Goal: Navigation & Orientation: Find specific page/section

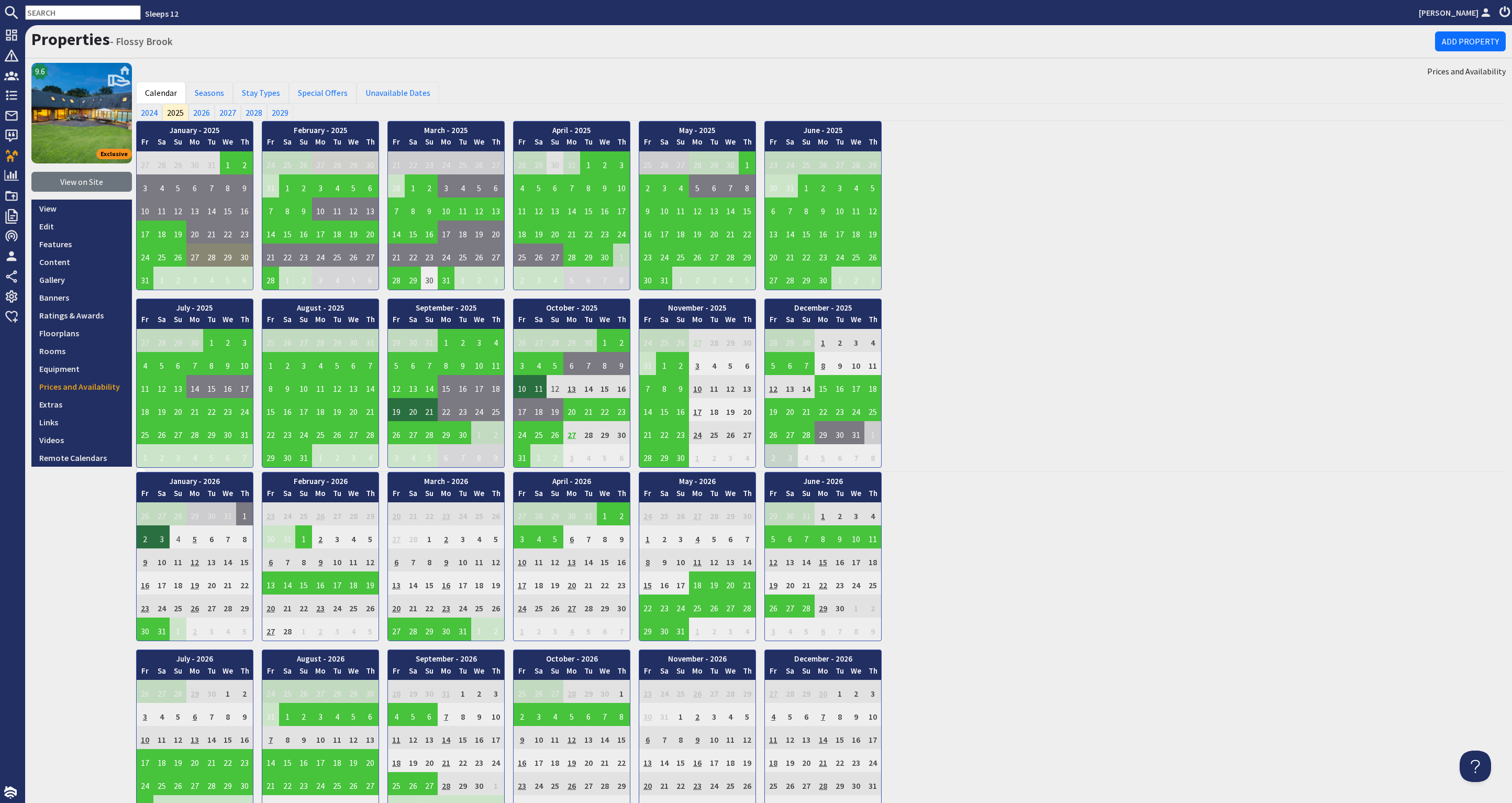
drag, startPoint x: 76, startPoint y: 14, endPoint x: -26, endPoint y: 6, distance: 102.3
click at [0, 6] on html "Sleeps 12 [PERSON_NAME] Dashboard Notifications 1 Agency Dashboard Bookings 0 S…" at bounding box center [756, 401] width 1512 height 803
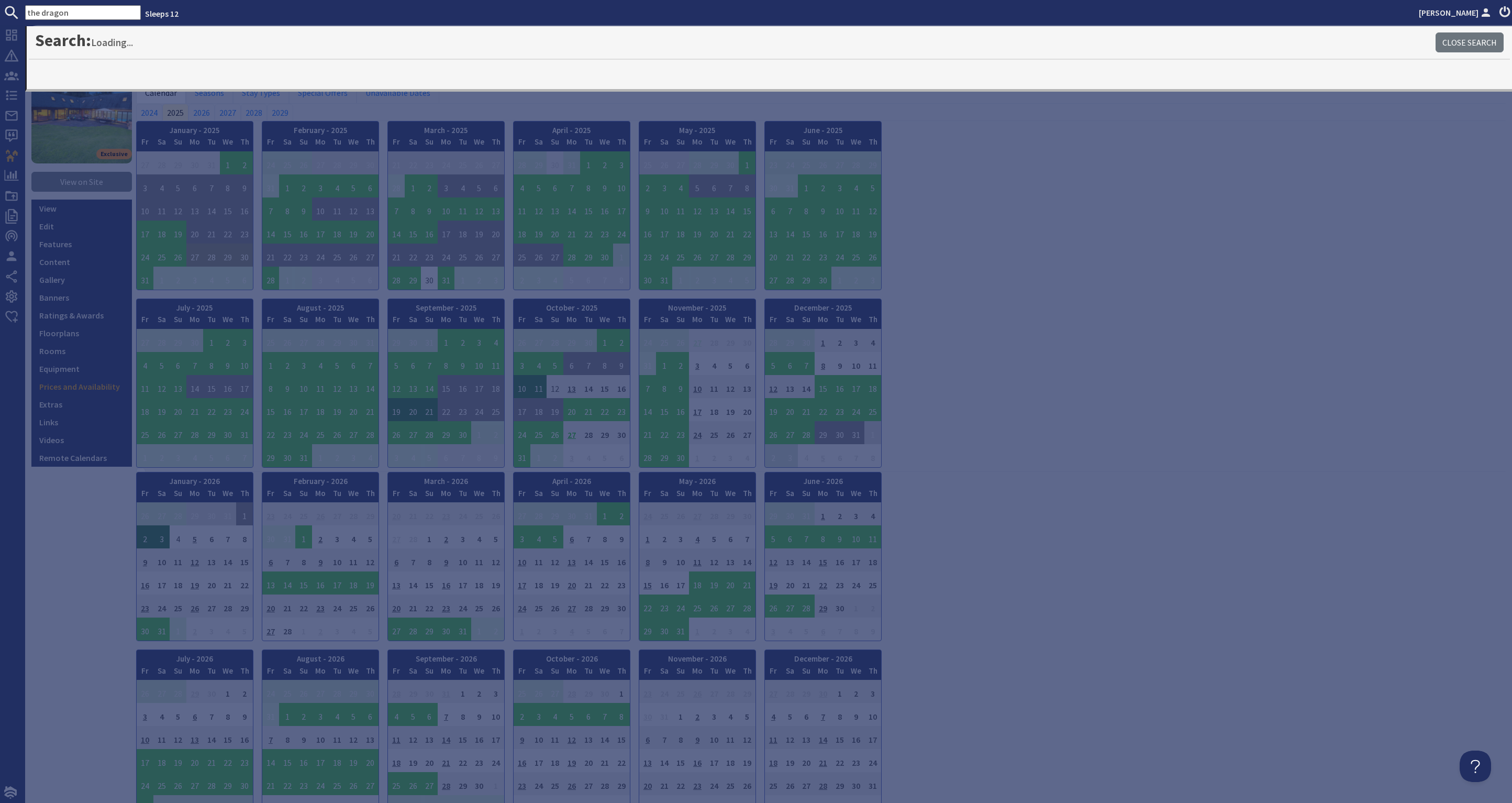
type input "the dragon"
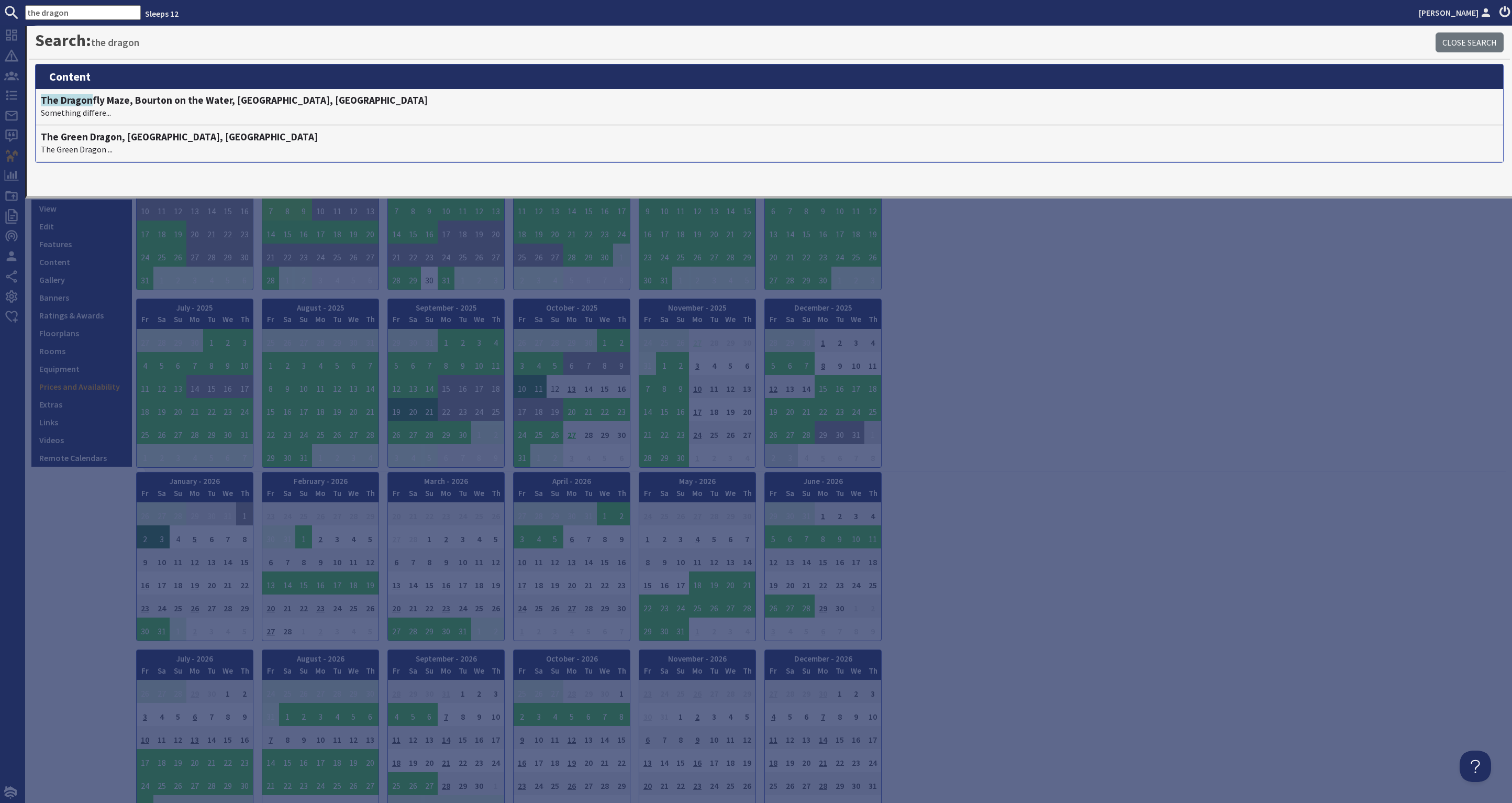
drag, startPoint x: 82, startPoint y: 11, endPoint x: -8, endPoint y: 10, distance: 90.0
click at [0, 10] on html "the dragon Sleeps 12 [PERSON_NAME] Dashboard Notifications 1 Agency Dashboard B…" at bounding box center [756, 401] width 1512 height 803
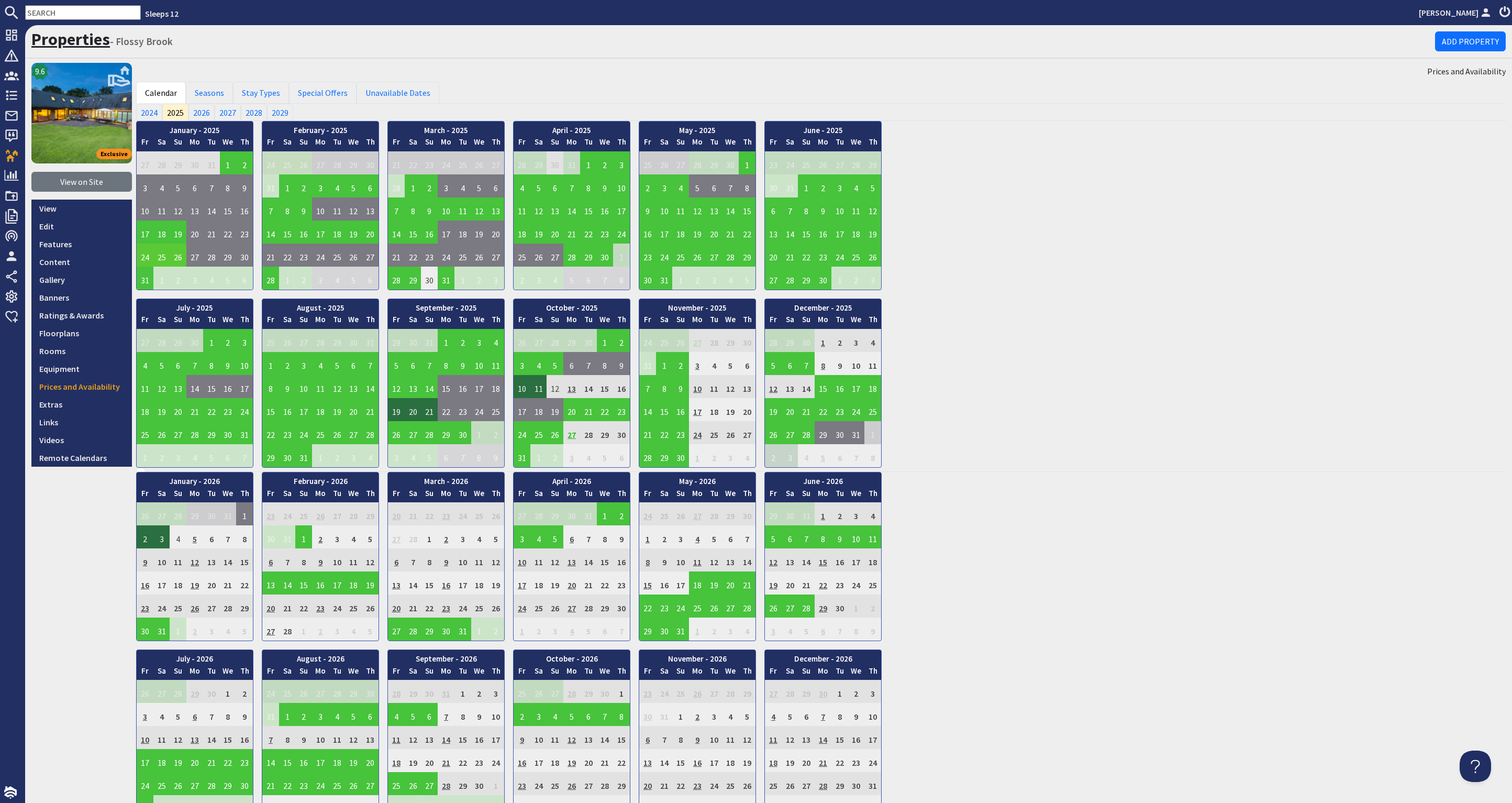
click at [86, 42] on link "Properties" at bounding box center [71, 39] width 79 height 21
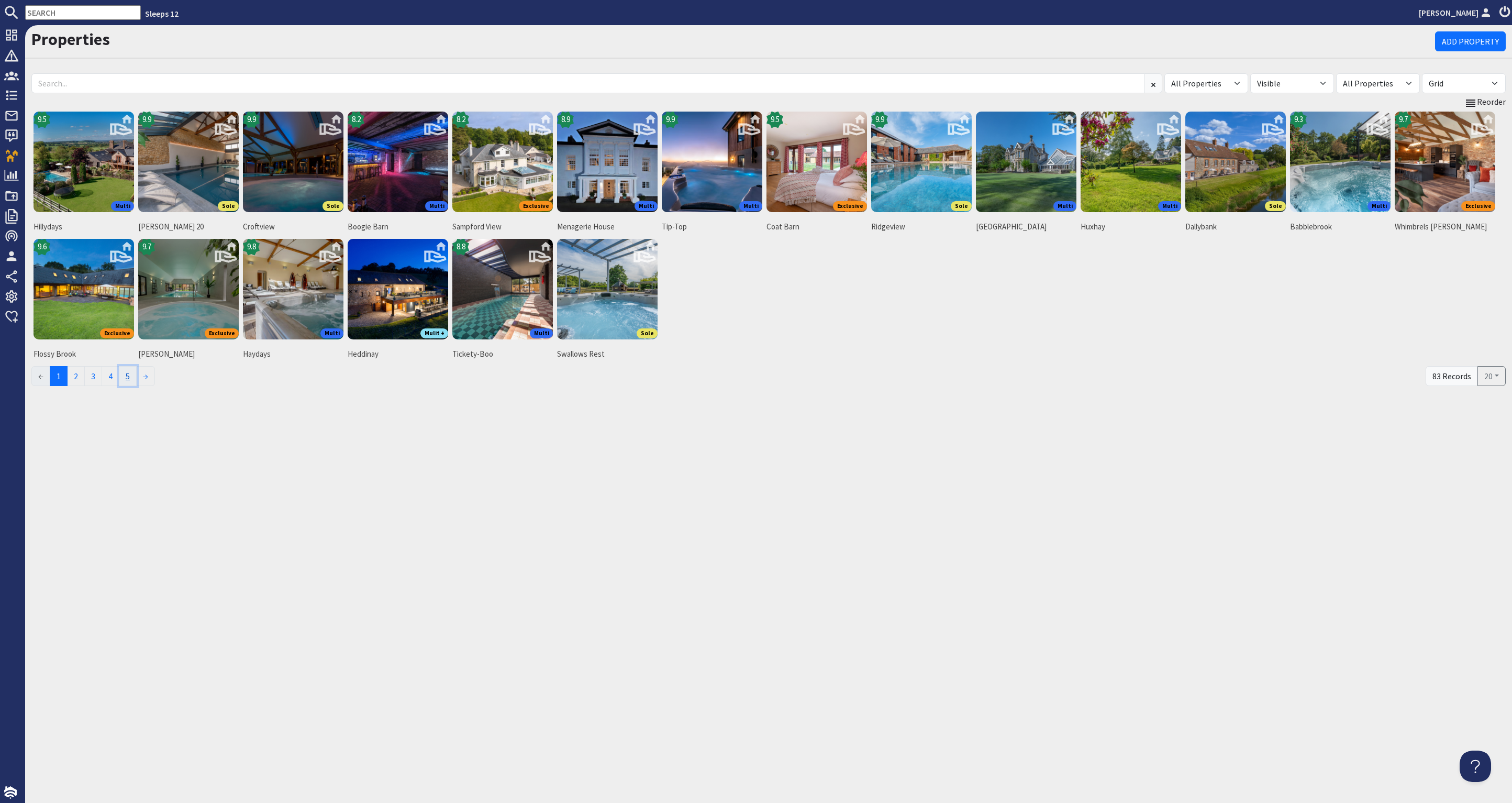
click at [131, 378] on link "5" at bounding box center [127, 376] width 18 height 20
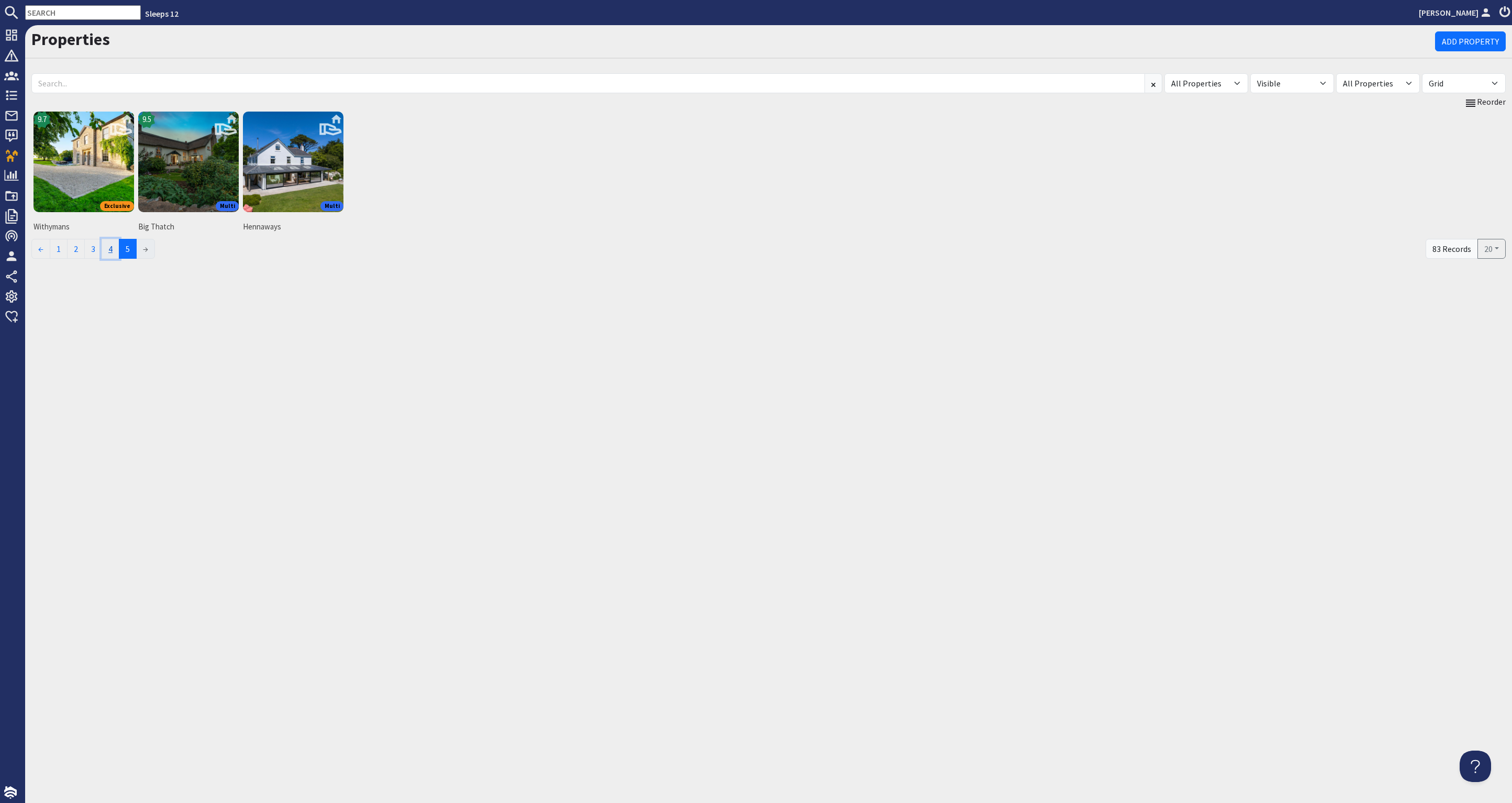
click at [111, 244] on link "4" at bounding box center [110, 248] width 18 height 20
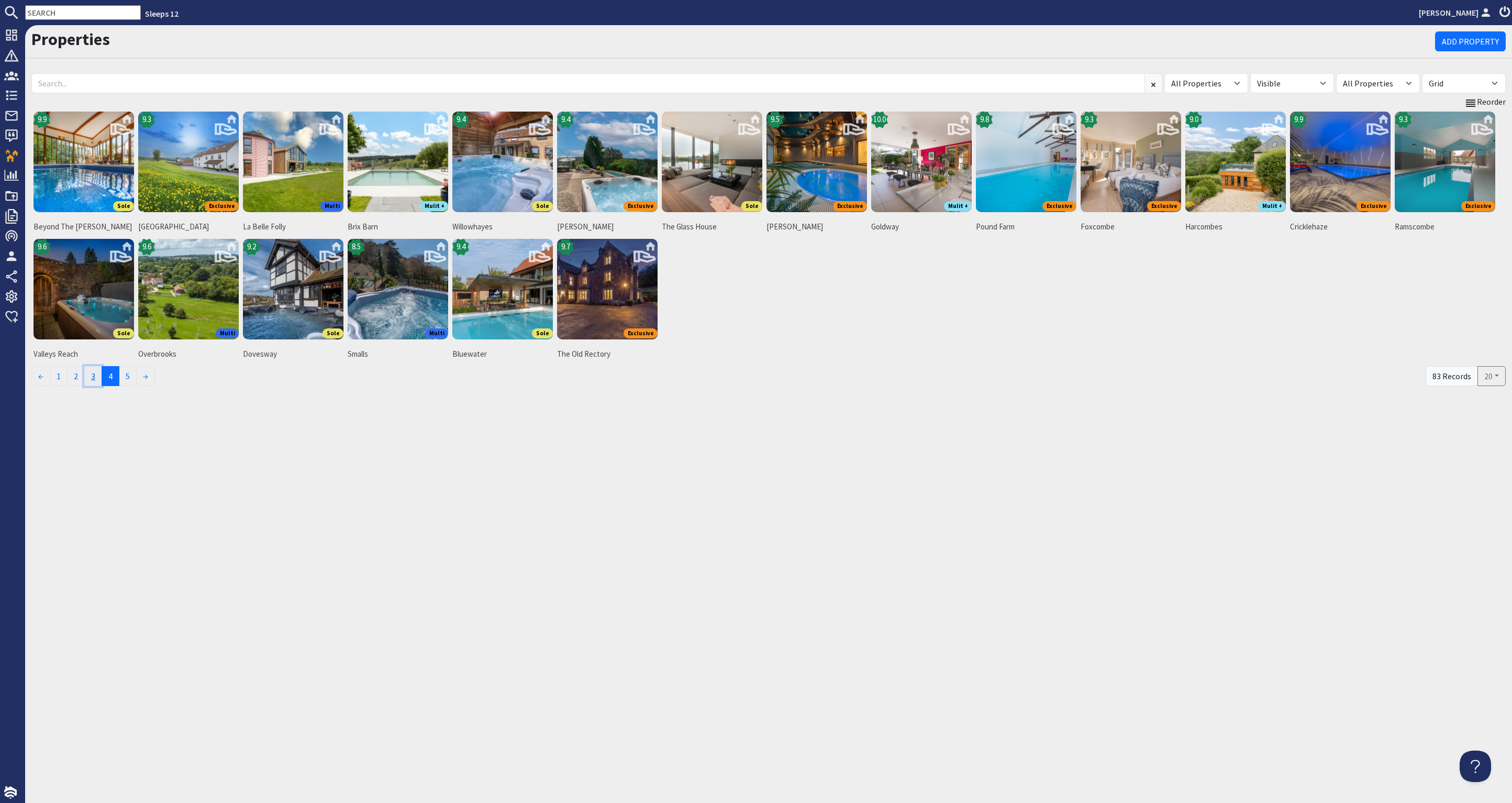
click at [97, 373] on link "3" at bounding box center [93, 376] width 18 height 20
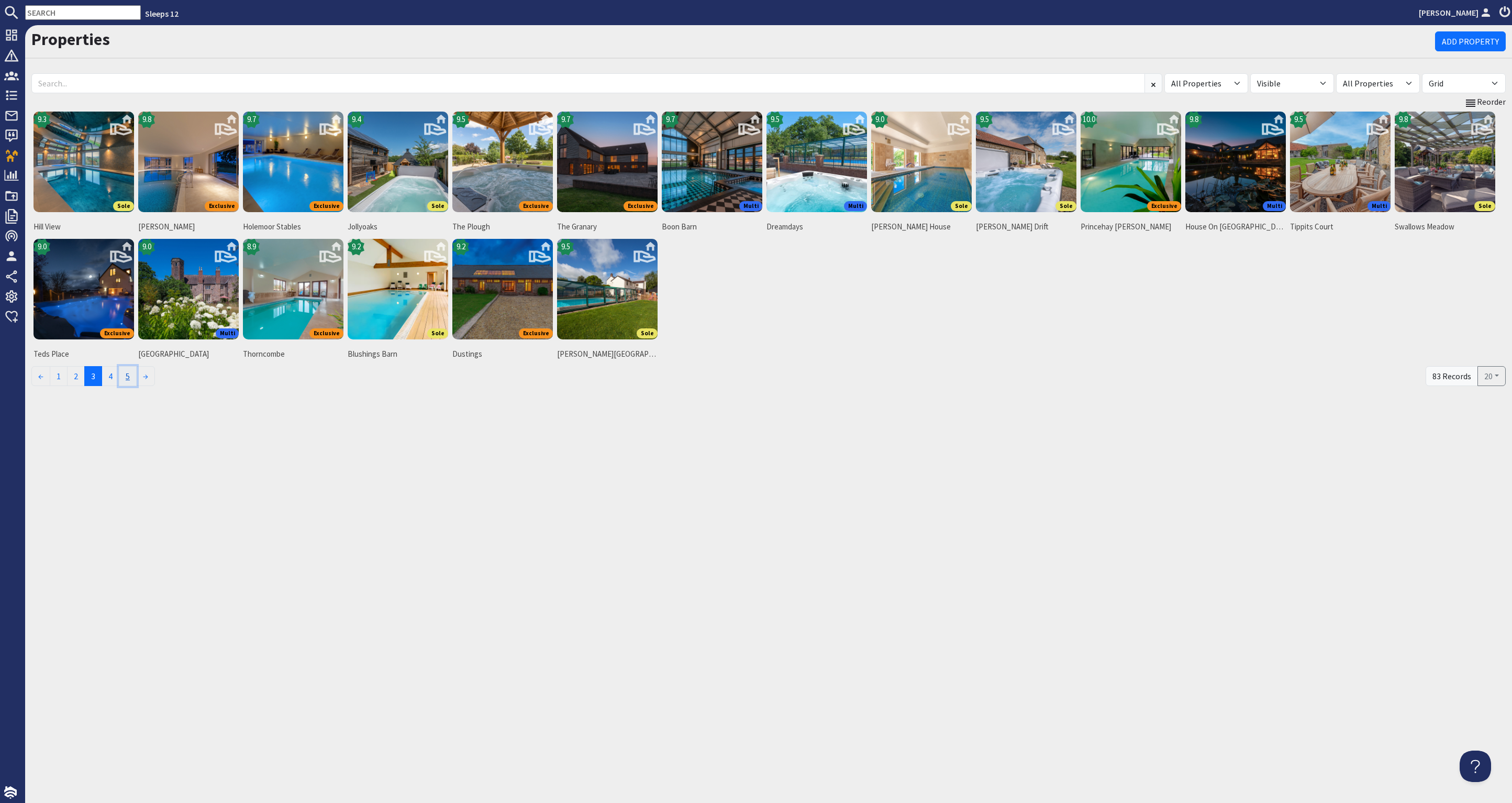
click at [127, 372] on link "5" at bounding box center [127, 376] width 18 height 20
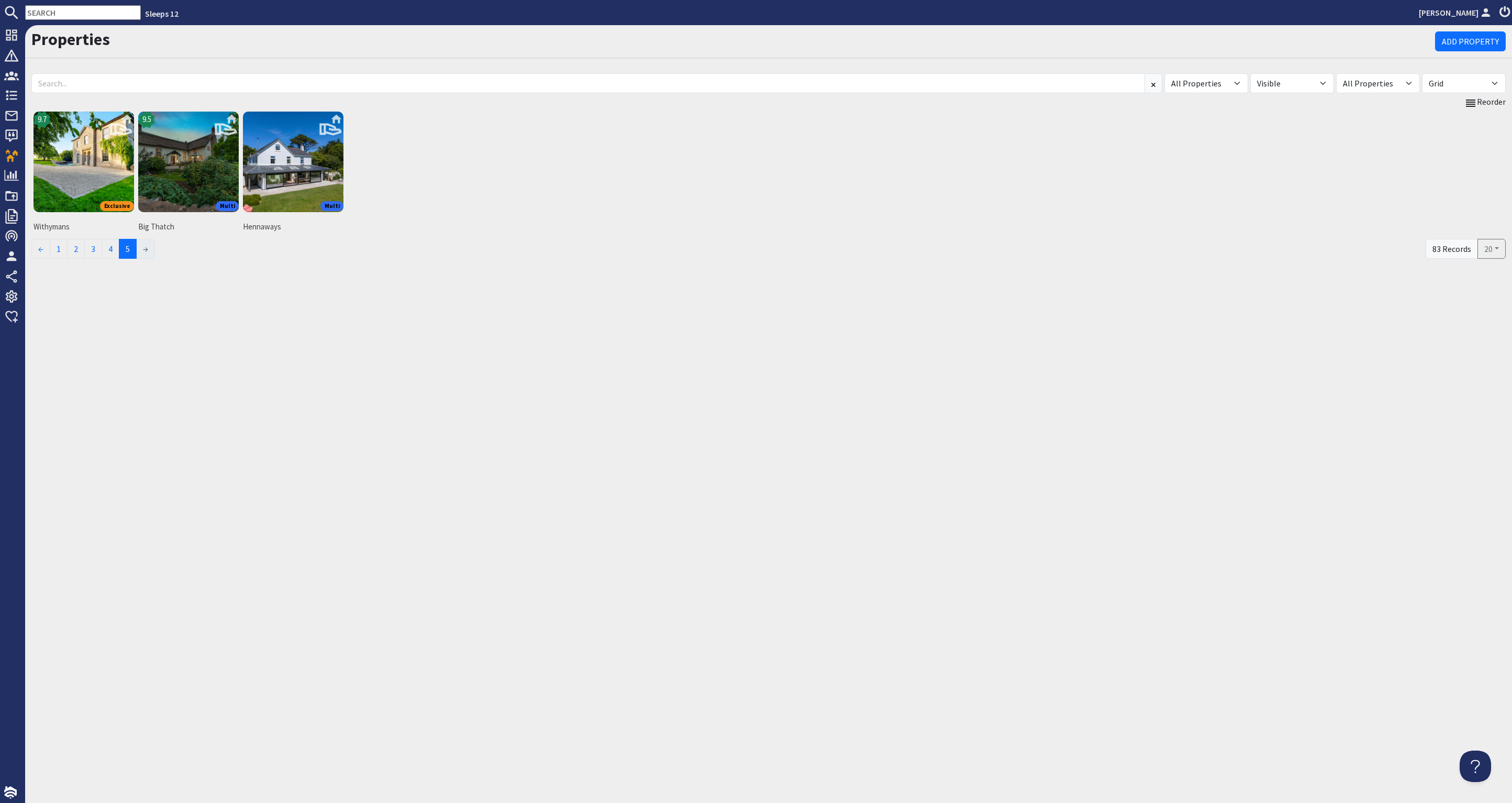
click at [149, 248] on li "→" at bounding box center [145, 248] width 19 height 20
click at [148, 246] on li "→" at bounding box center [145, 248] width 19 height 20
click at [59, 247] on link "1" at bounding box center [58, 248] width 18 height 20
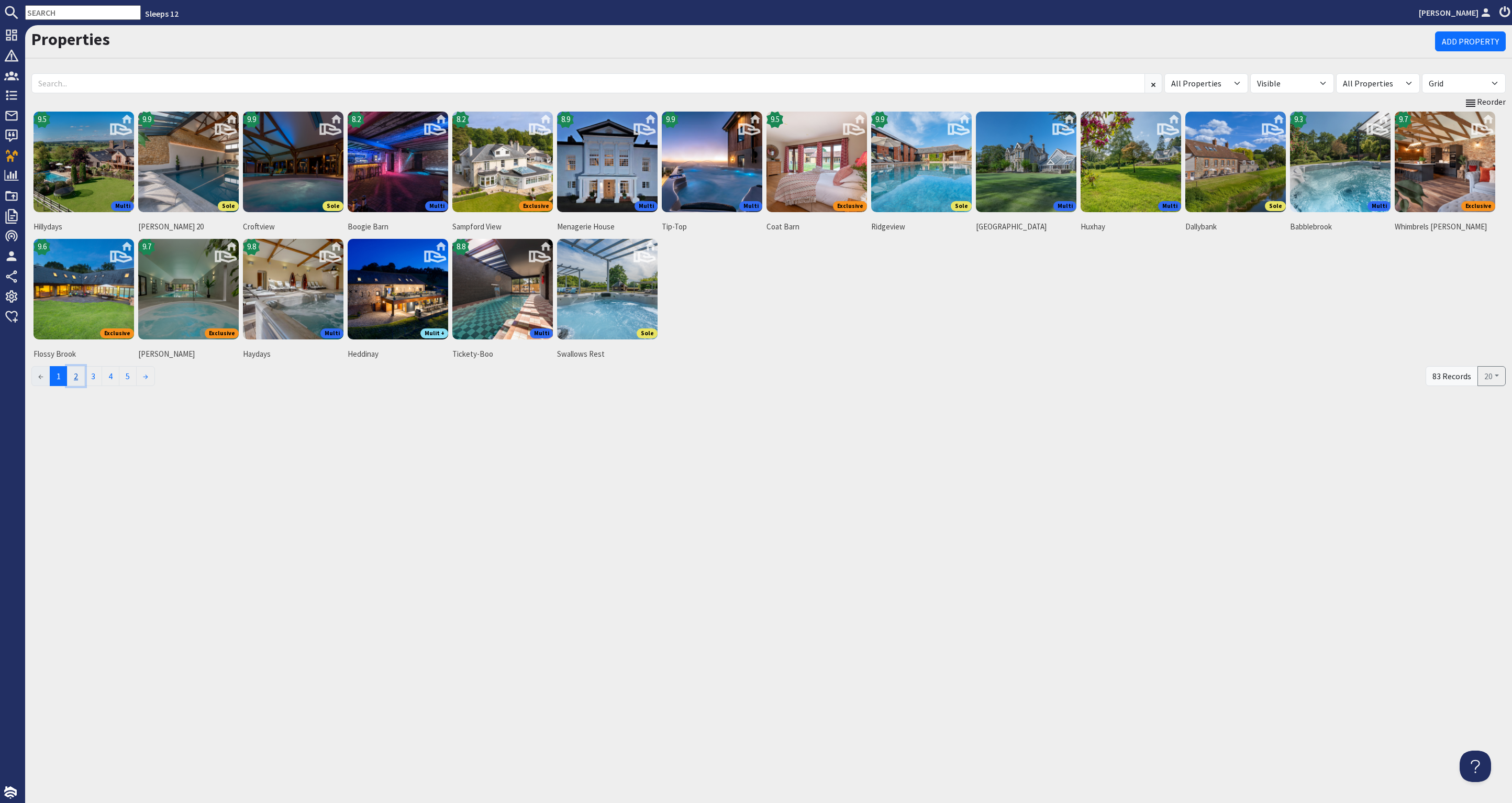
click at [75, 371] on link "2" at bounding box center [76, 376] width 18 height 20
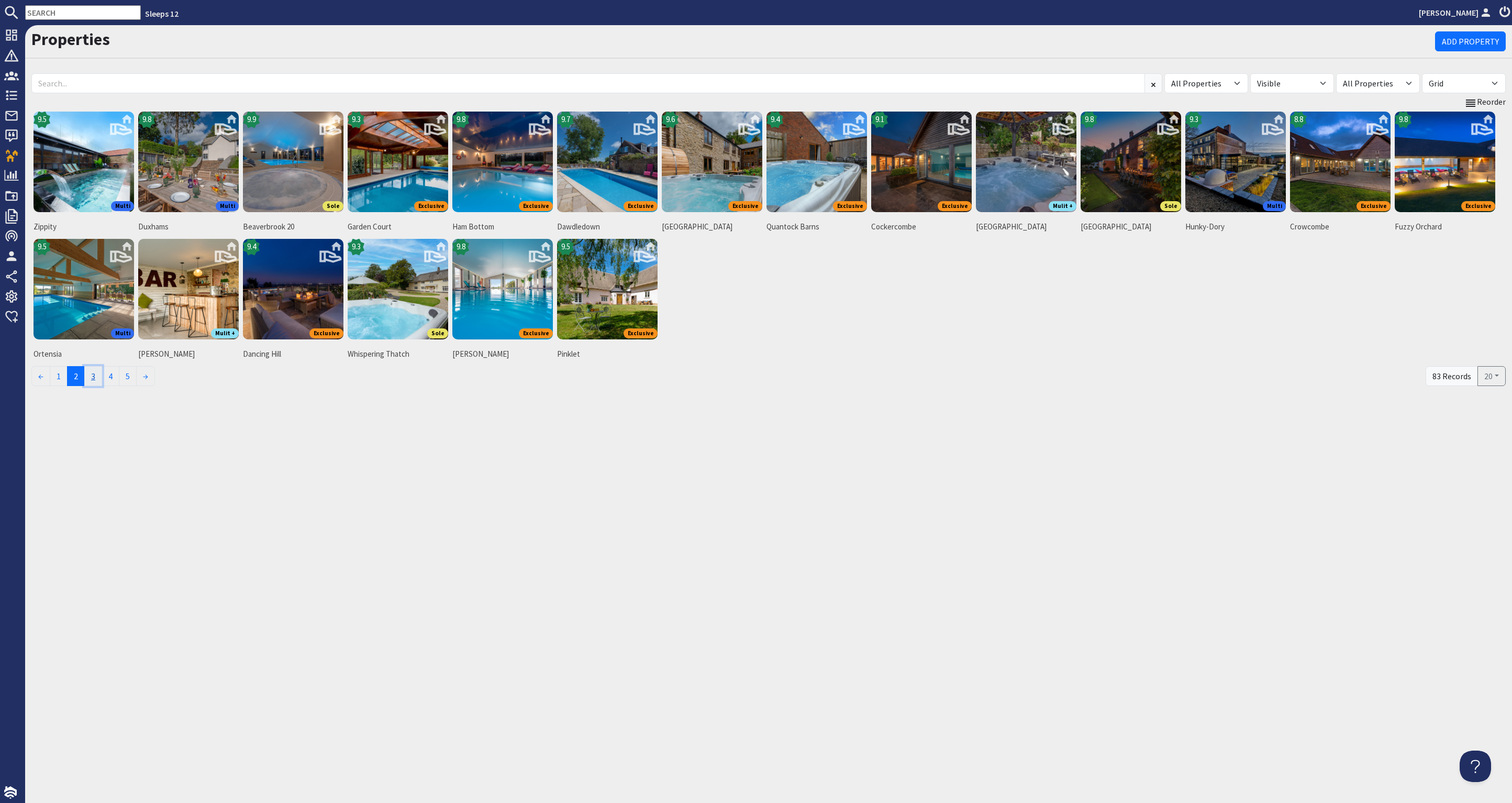
click at [95, 373] on link "3" at bounding box center [93, 376] width 18 height 20
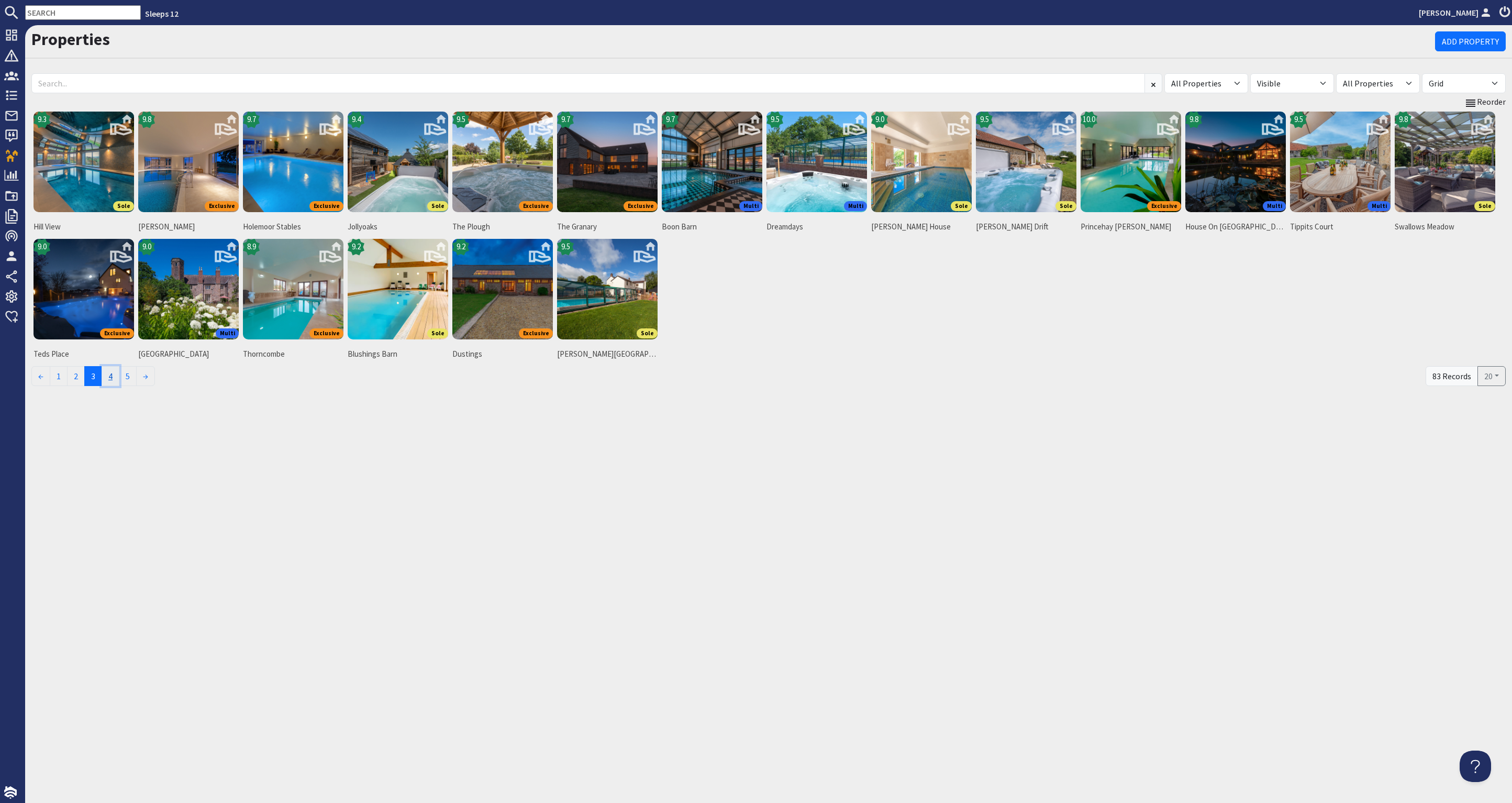
click at [112, 373] on link "4" at bounding box center [110, 376] width 18 height 20
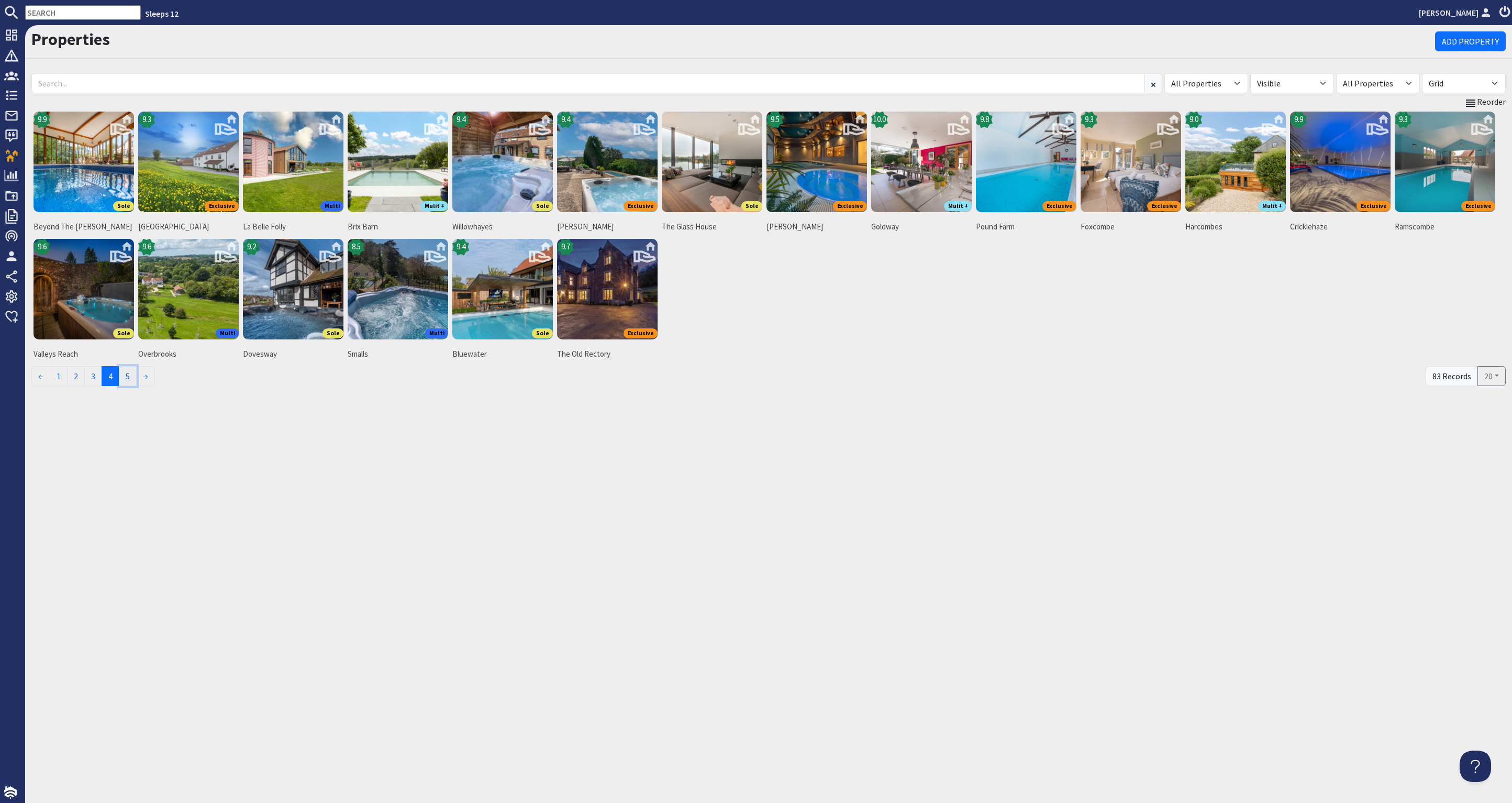
click at [129, 373] on link "5" at bounding box center [127, 376] width 18 height 20
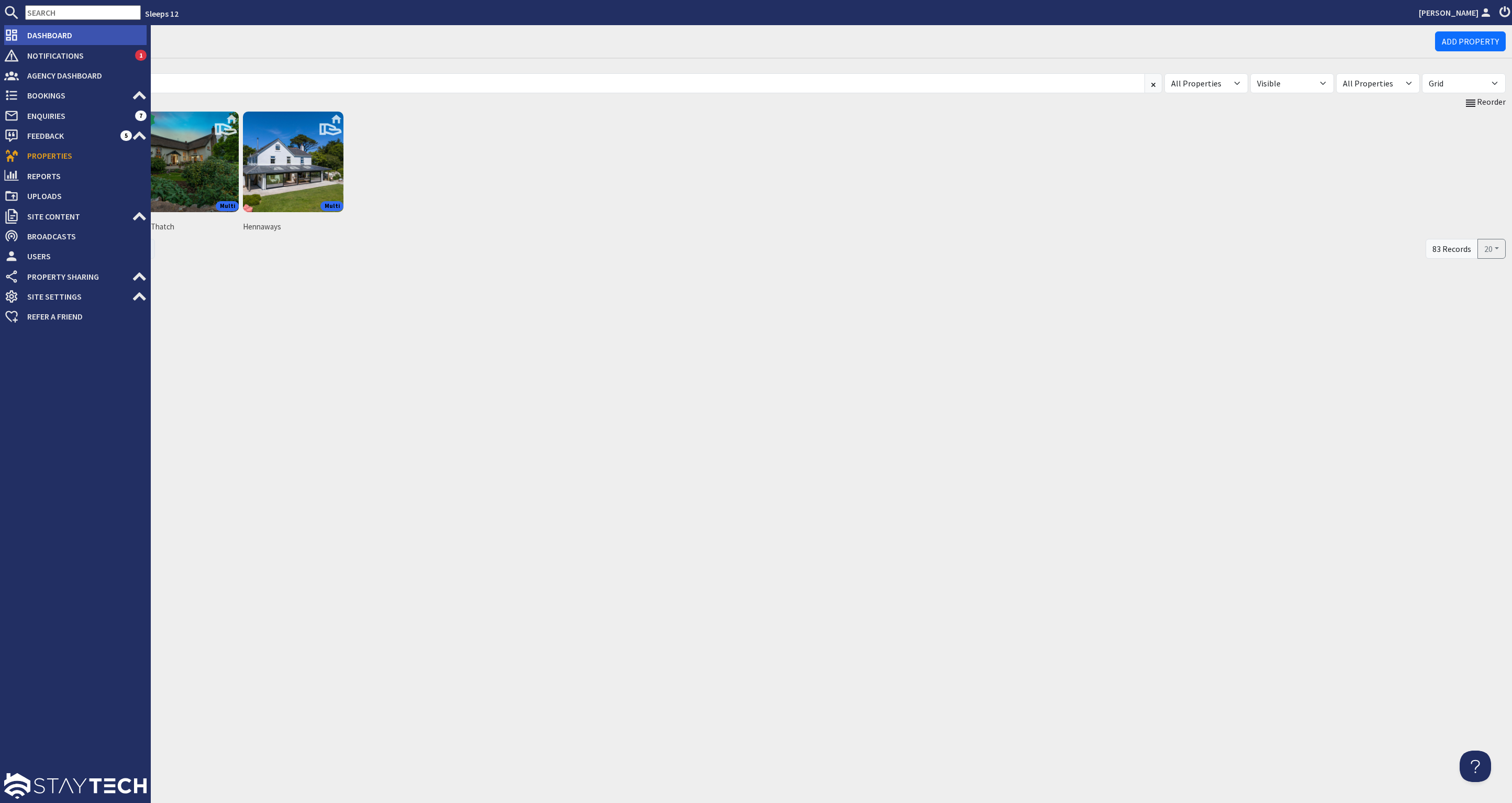
click at [70, 41] on span "Dashboard" at bounding box center [82, 35] width 127 height 17
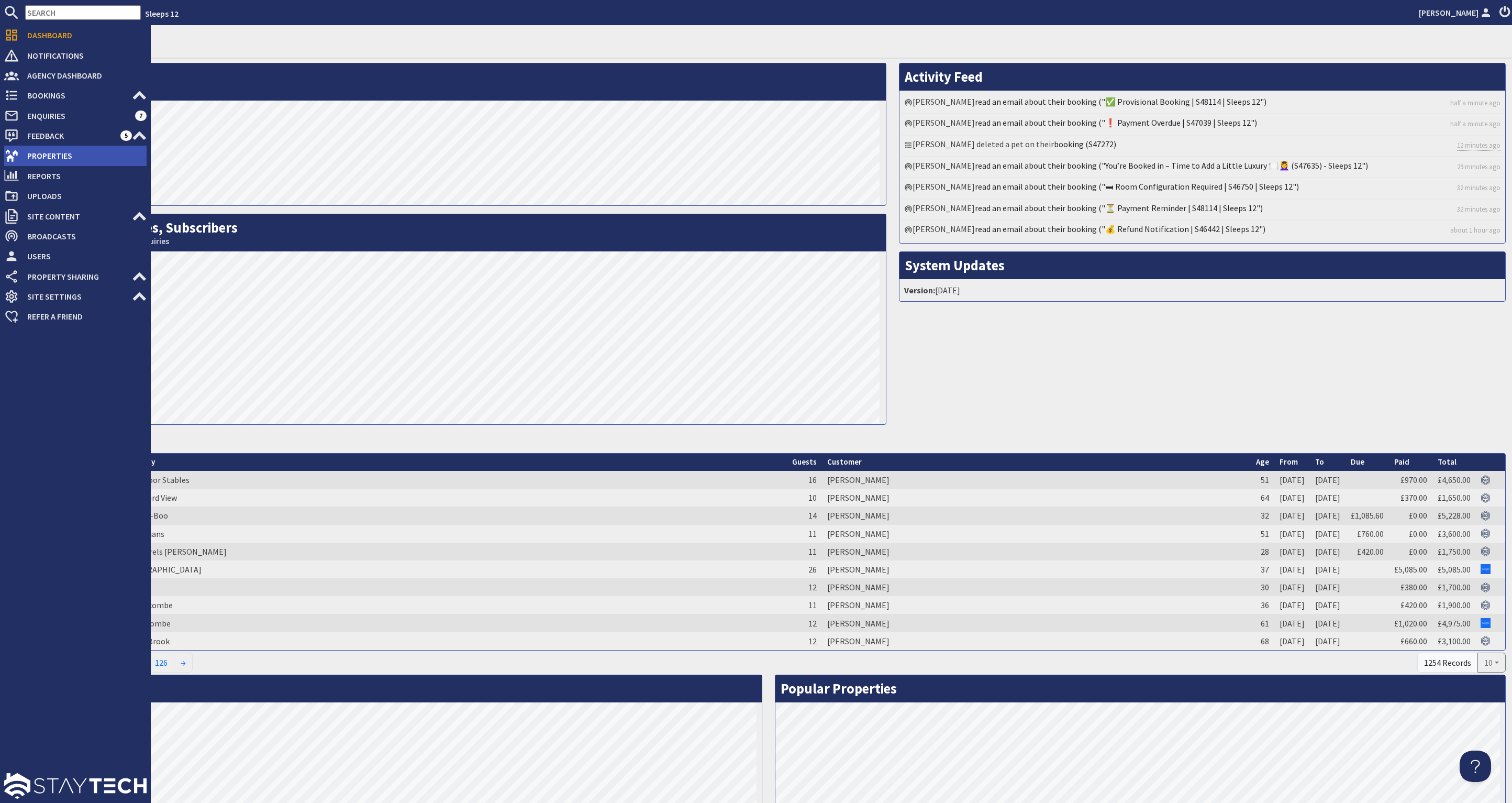
click at [88, 154] on span "Properties" at bounding box center [82, 155] width 127 height 17
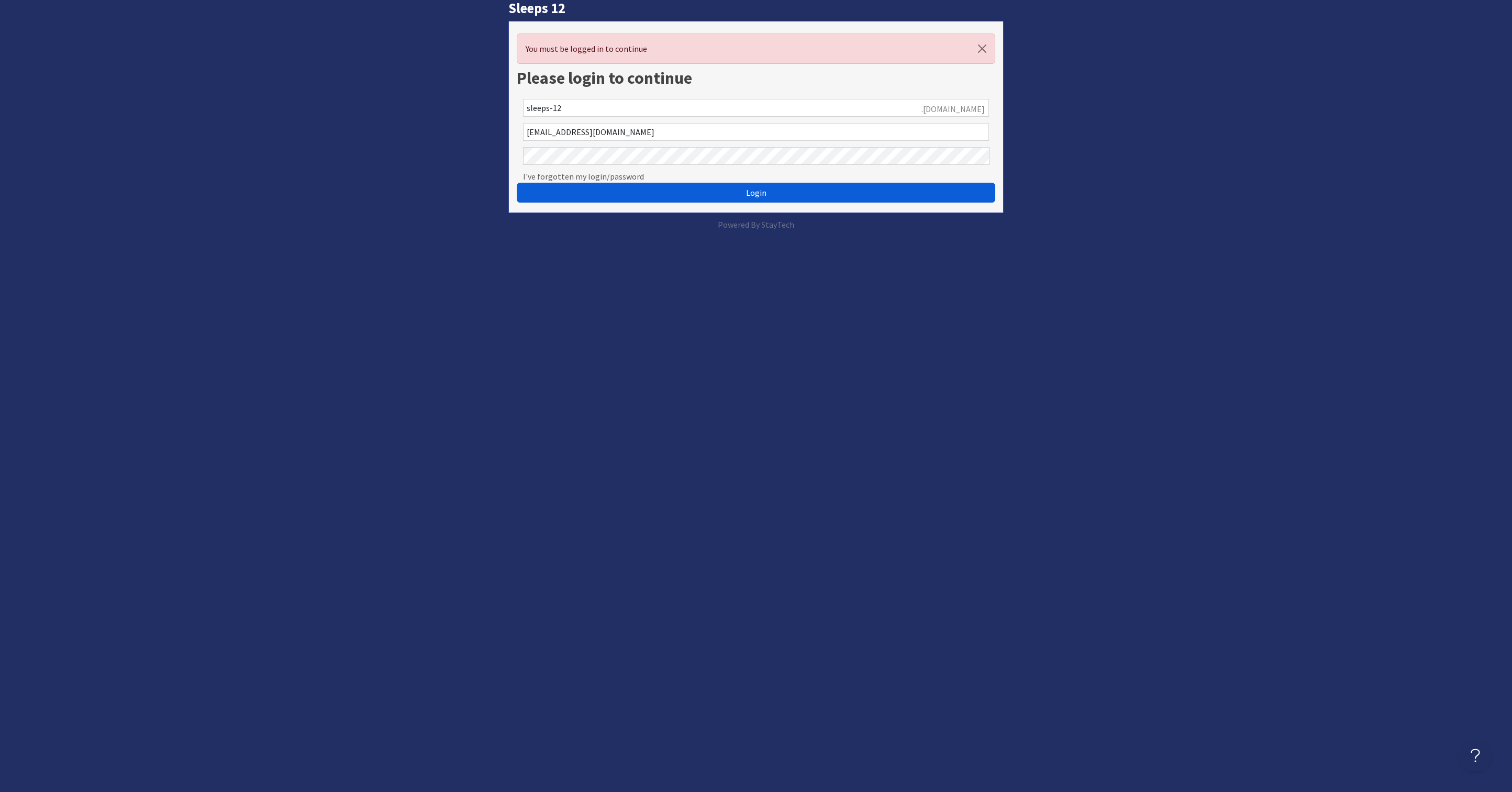
click at [740, 188] on button "Login" at bounding box center [756, 192] width 479 height 20
